Goal: Transaction & Acquisition: Book appointment/travel/reservation

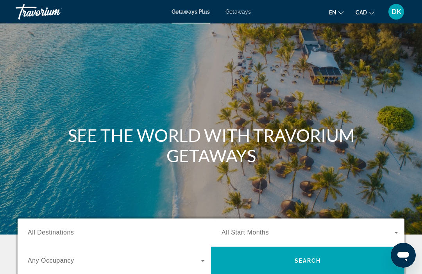
click at [238, 11] on span "Getaways" at bounding box center [237, 12] width 25 height 6
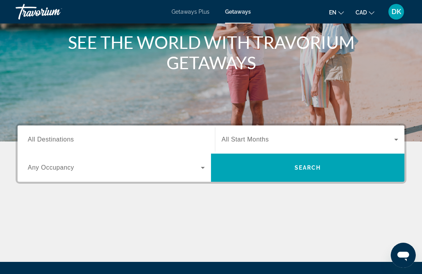
click at [60, 141] on span "All Destinations" at bounding box center [51, 139] width 46 height 7
click at [60, 141] on input "Destination All Destinations" at bounding box center [116, 139] width 177 height 9
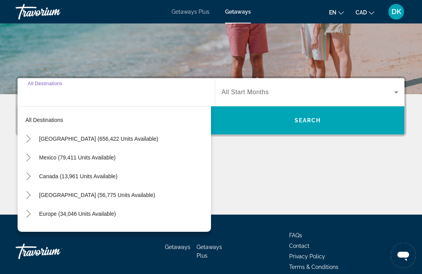
scroll to position [150, 0]
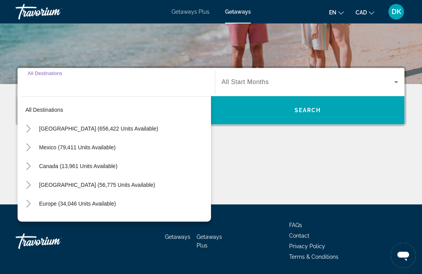
click at [32, 207] on mat-icon "Toggle Europe (34,046 units available)" at bounding box center [28, 204] width 14 height 14
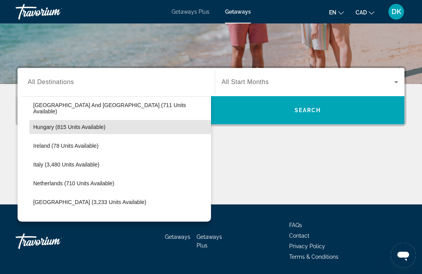
scroll to position [264, 0]
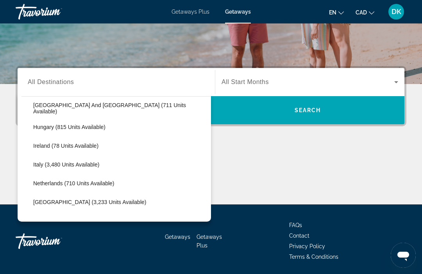
click at [96, 202] on span "[GEOGRAPHIC_DATA] (3,233 units available)" at bounding box center [89, 202] width 113 height 6
type input "**********"
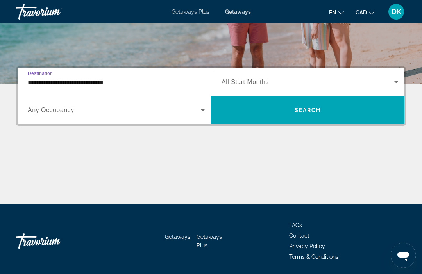
click at [203, 111] on icon "Search widget" at bounding box center [203, 110] width 4 height 2
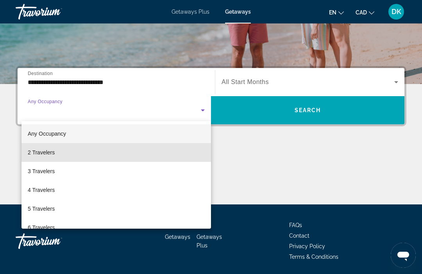
click at [46, 150] on span "2 Travelers" at bounding box center [41, 152] width 27 height 9
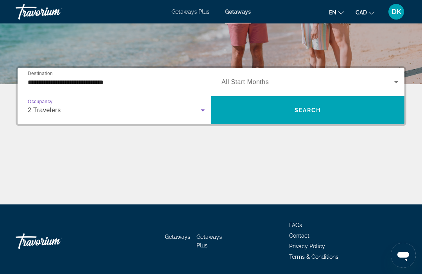
click at [395, 81] on icon "Search widget" at bounding box center [395, 81] width 9 height 9
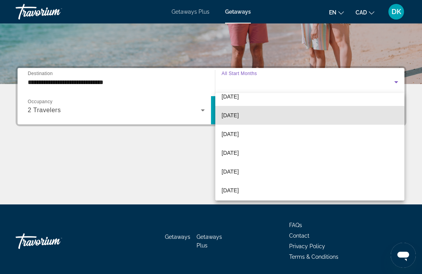
scroll to position [104, 0]
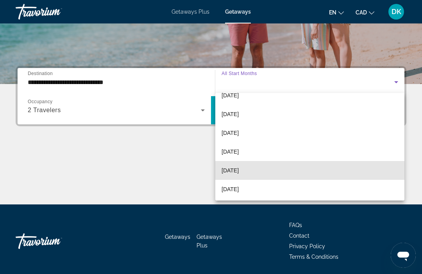
click at [238, 169] on span "[DATE]" at bounding box center [229, 170] width 17 height 9
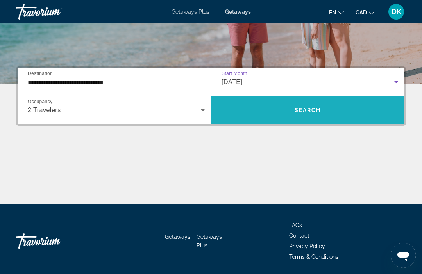
click at [348, 108] on span "Search widget" at bounding box center [307, 110] width 193 height 19
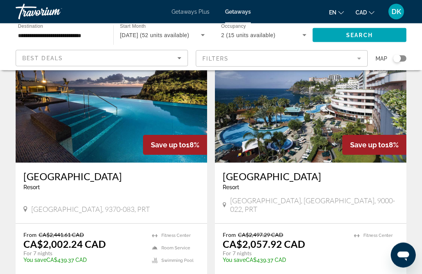
scroll to position [326, 0]
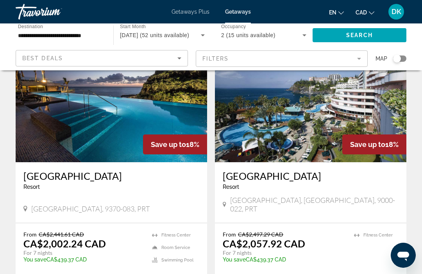
click at [363, 15] on button "CAD USD ($) MXN (Mex$) CAD (Can$) GBP (£) EUR (€) AUD (A$) NZD (NZ$) CNY (CN¥)" at bounding box center [364, 12] width 19 height 11
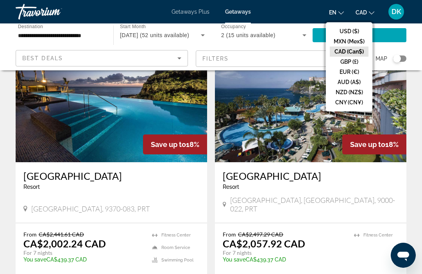
click at [343, 31] on button "USD ($)" at bounding box center [349, 31] width 39 height 10
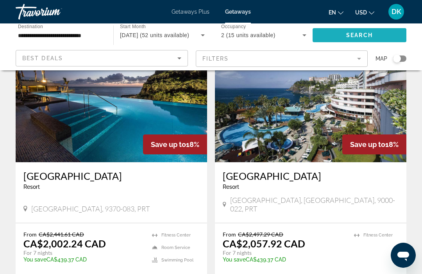
click at [382, 36] on span "Search widget" at bounding box center [359, 35] width 94 height 19
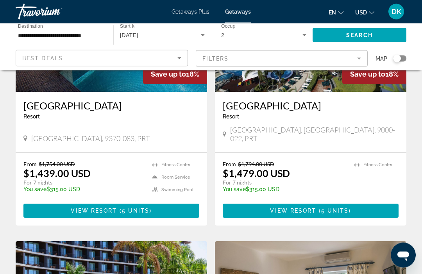
scroll to position [396, 0]
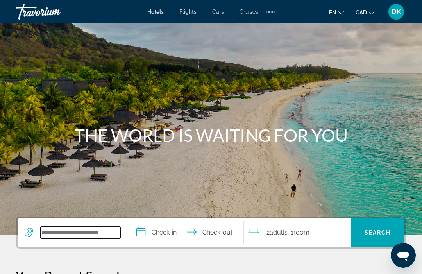
click at [52, 233] on input "Search widget" at bounding box center [81, 233] width 80 height 12
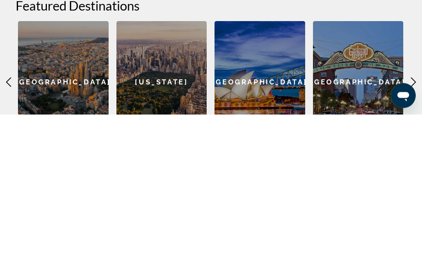
scroll to position [175, 0]
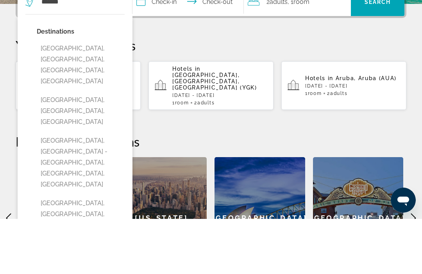
click at [83, 148] on button "Madeira Island, Madeira, Portugal" at bounding box center [81, 166] width 88 height 37
type input "**********"
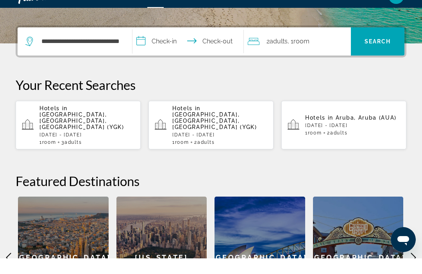
click at [141, 45] on input "**********" at bounding box center [189, 58] width 114 height 30
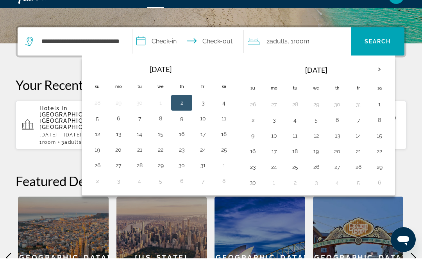
scroll to position [191, 0]
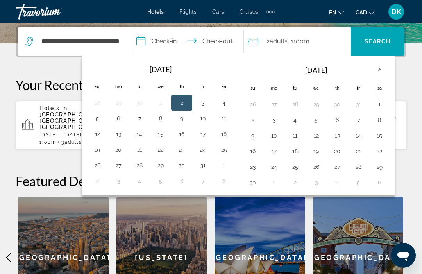
click at [382, 70] on th "Next month" at bounding box center [379, 69] width 21 height 17
click at [378, 70] on th "Next month" at bounding box center [379, 69] width 21 height 17
click at [381, 70] on th "Next month" at bounding box center [379, 69] width 21 height 17
click at [378, 70] on th "Next month" at bounding box center [379, 69] width 21 height 17
click at [376, 71] on th "Next month" at bounding box center [379, 69] width 21 height 17
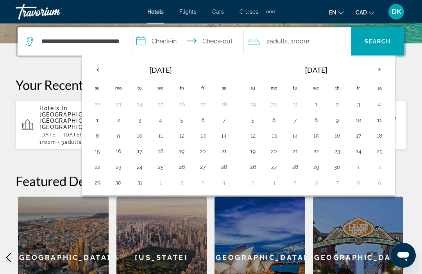
click at [375, 70] on th "Next month" at bounding box center [379, 69] width 21 height 17
click at [380, 69] on th "Next month" at bounding box center [379, 69] width 21 height 17
click at [277, 123] on button "8" at bounding box center [274, 119] width 12 height 11
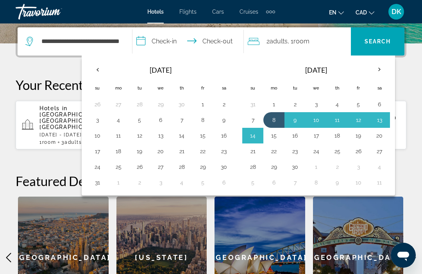
click at [276, 137] on button "15" at bounding box center [274, 135] width 12 height 11
type input "**********"
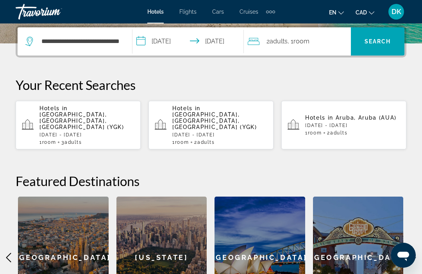
click at [390, 40] on span "Search" at bounding box center [377, 41] width 27 height 6
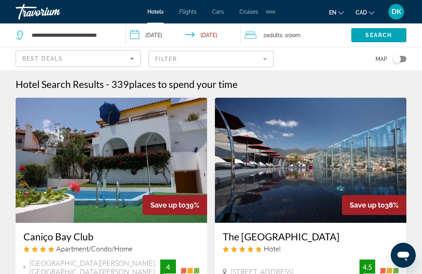
click at [225, 35] on input "**********" at bounding box center [185, 36] width 118 height 26
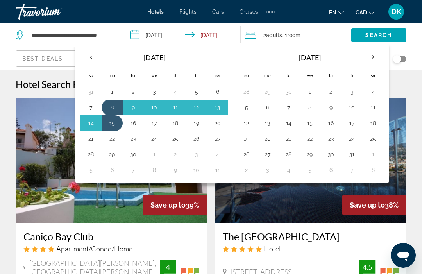
click at [88, 105] on button "7" at bounding box center [91, 107] width 12 height 11
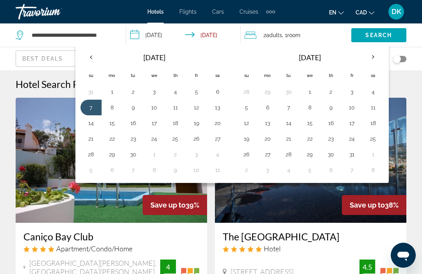
click at [194, 109] on button "12" at bounding box center [196, 107] width 12 height 11
type input "**********"
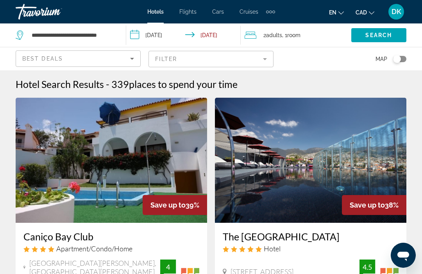
click at [391, 36] on span "Search" at bounding box center [378, 35] width 27 height 6
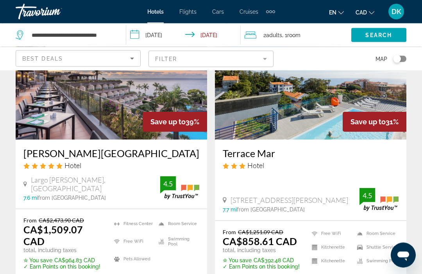
scroll to position [100, 0]
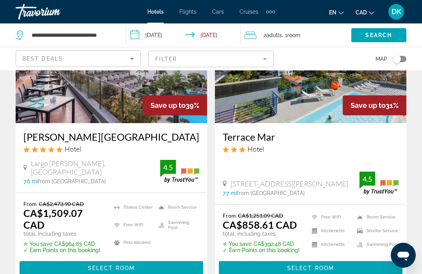
click at [369, 13] on icon "Change currency" at bounding box center [371, 12] width 5 height 5
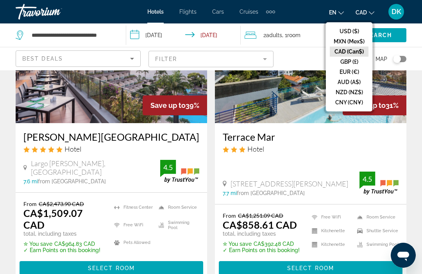
click at [350, 28] on button "USD ($)" at bounding box center [349, 31] width 39 height 10
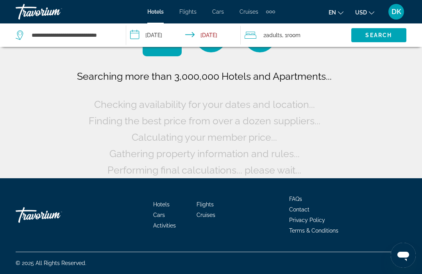
scroll to position [15, 0]
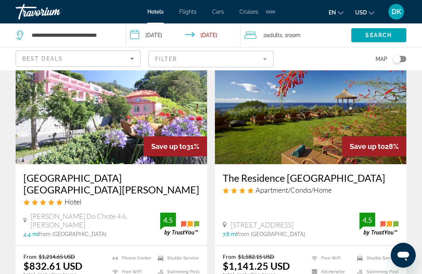
scroll to position [646, 0]
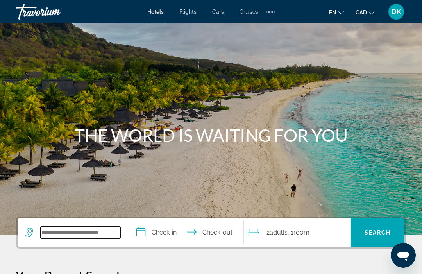
click at [52, 235] on input "Search widget" at bounding box center [81, 233] width 80 height 12
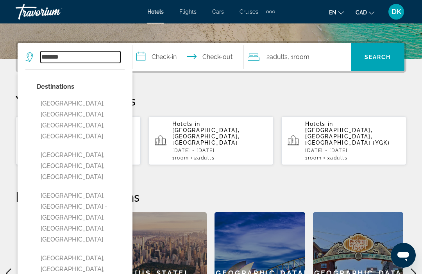
scroll to position [175, 0]
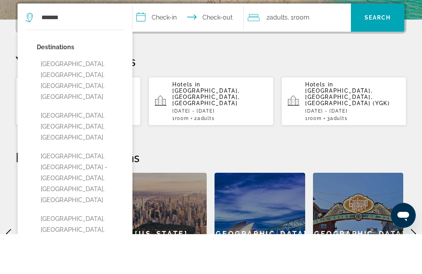
click at [101, 148] on button "Madeira Island, Madeira, Portugal" at bounding box center [81, 166] width 88 height 37
type input "**********"
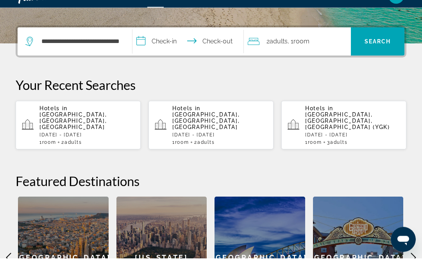
click at [153, 44] on input "**********" at bounding box center [189, 58] width 114 height 30
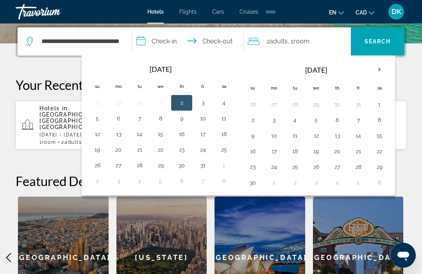
click at [380, 69] on th "Next month" at bounding box center [379, 69] width 21 height 17
click at [381, 70] on th "Next month" at bounding box center [379, 69] width 21 height 17
click at [380, 73] on th "Next month" at bounding box center [379, 69] width 21 height 17
click at [380, 70] on th "Next month" at bounding box center [379, 69] width 21 height 17
click at [382, 71] on th "Next month" at bounding box center [379, 69] width 21 height 17
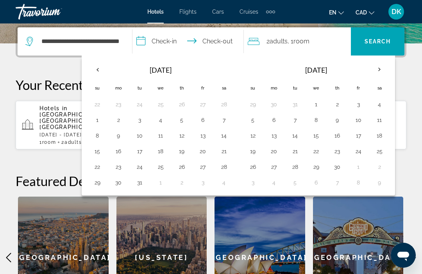
click at [381, 67] on th "Next month" at bounding box center [379, 69] width 21 height 17
click at [383, 67] on th "Next month" at bounding box center [379, 69] width 21 height 17
click at [252, 121] on button "7" at bounding box center [252, 119] width 12 height 11
click at [360, 122] on button "12" at bounding box center [358, 119] width 12 height 11
type input "**********"
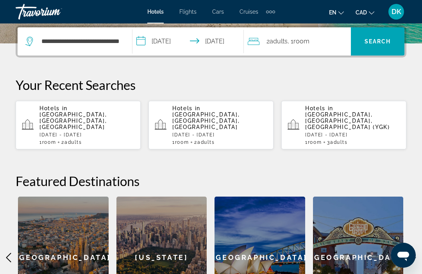
click at [378, 46] on span "Search widget" at bounding box center [378, 41] width 54 height 19
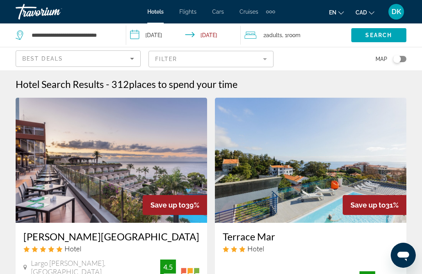
click at [369, 14] on icon "Change currency" at bounding box center [371, 12] width 5 height 5
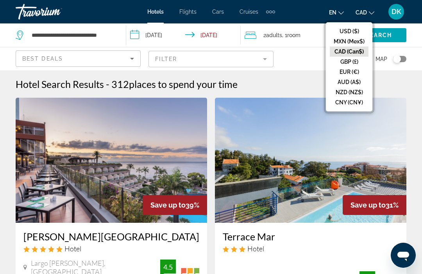
click at [351, 32] on button "USD ($)" at bounding box center [349, 31] width 39 height 10
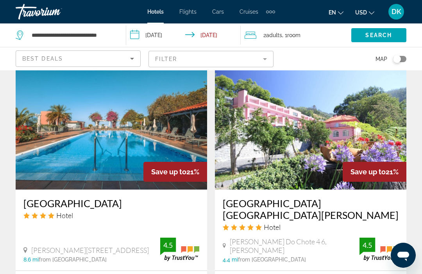
scroll to position [1502, 0]
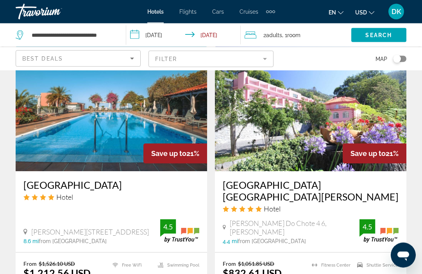
click at [309, 183] on h3 "BIO Hotel Hotel Quinta da Serra" at bounding box center [311, 190] width 176 height 23
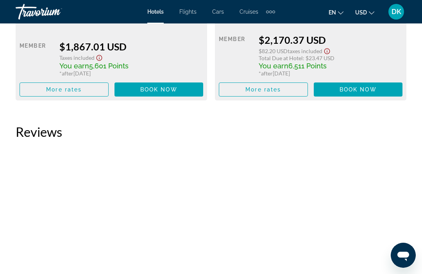
scroll to position [2332, 0]
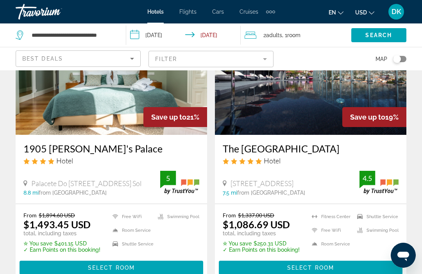
scroll to position [1560, 0]
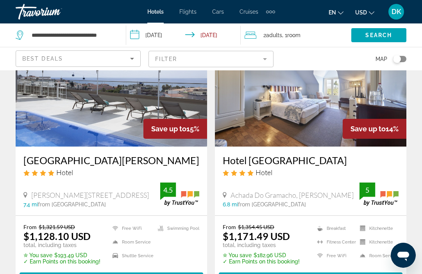
scroll to position [1559, 0]
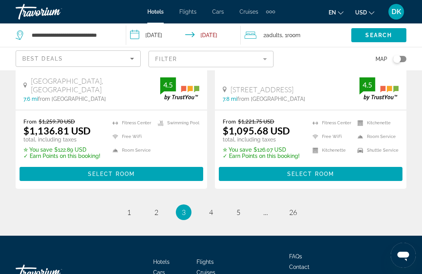
scroll to position [1668, 0]
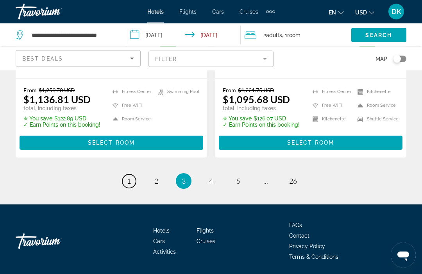
click at [128, 186] on link "page 1" at bounding box center [129, 182] width 14 height 14
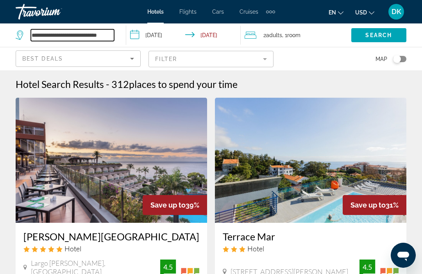
click at [113, 34] on input "**********" at bounding box center [72, 35] width 83 height 12
type input "*******"
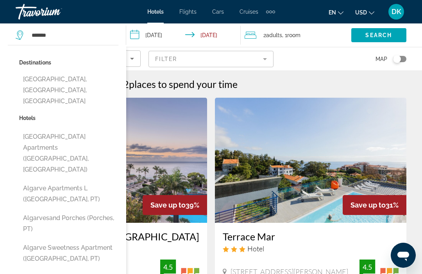
click at [80, 81] on button "Algarve, Faro, Portugal" at bounding box center [68, 90] width 99 height 37
type input "**********"
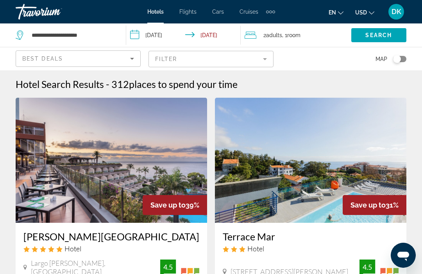
click at [385, 33] on span "Search" at bounding box center [378, 35] width 27 height 6
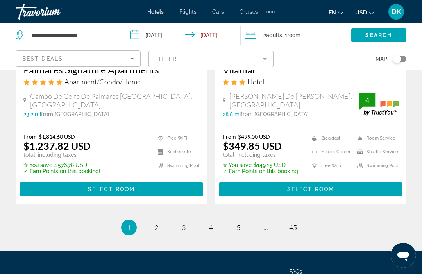
scroll to position [1658, 0]
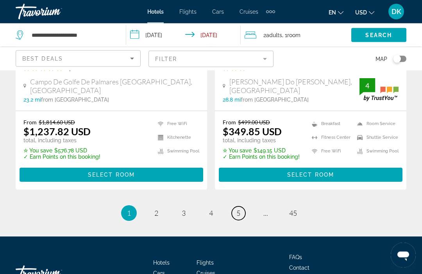
click at [235, 207] on link "page 5" at bounding box center [239, 214] width 14 height 14
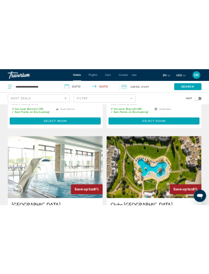
scroll to position [2215, 0]
